Goal: Task Accomplishment & Management: Use online tool/utility

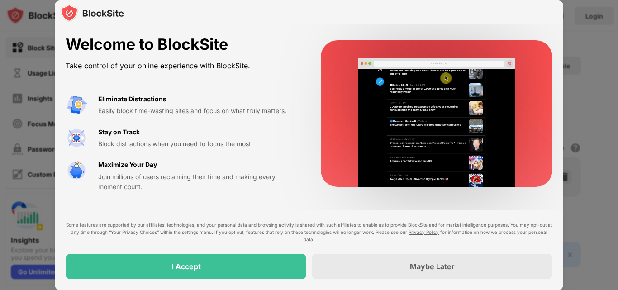
click at [220, 265] on div "I Accept" at bounding box center [186, 266] width 241 height 25
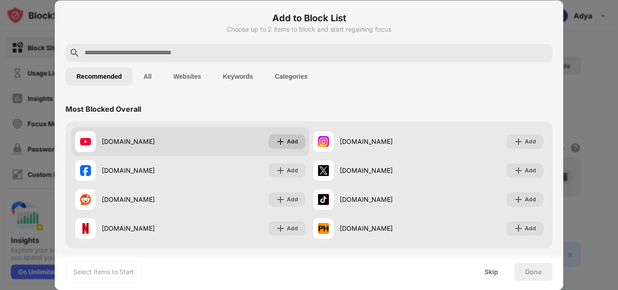
click at [272, 140] on div "Add" at bounding box center [287, 141] width 37 height 14
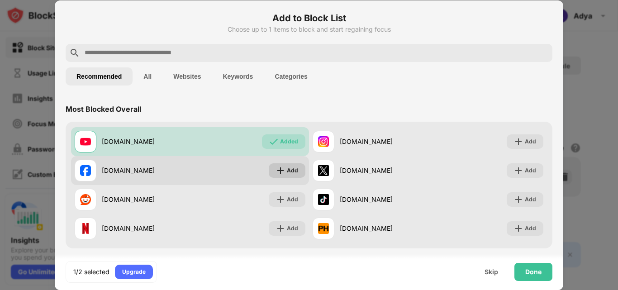
click at [278, 165] on div "Add" at bounding box center [287, 170] width 37 height 14
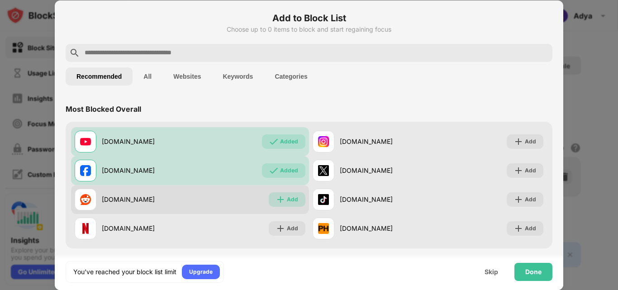
click at [278, 193] on div "Add" at bounding box center [287, 199] width 37 height 14
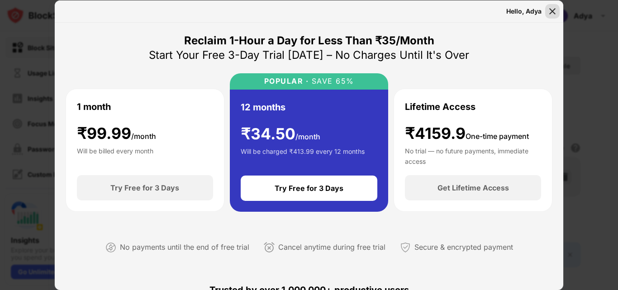
click at [554, 14] on img at bounding box center [552, 11] width 9 height 9
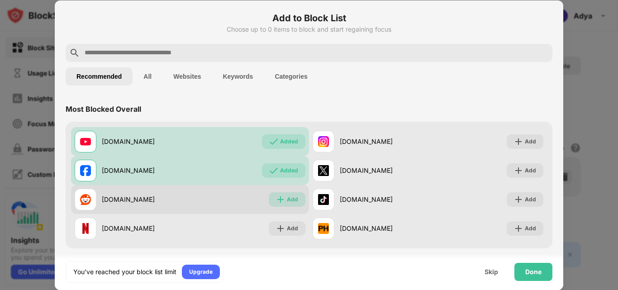
click at [289, 204] on div "Add" at bounding box center [287, 199] width 37 height 14
